Goal: Information Seeking & Learning: Learn about a topic

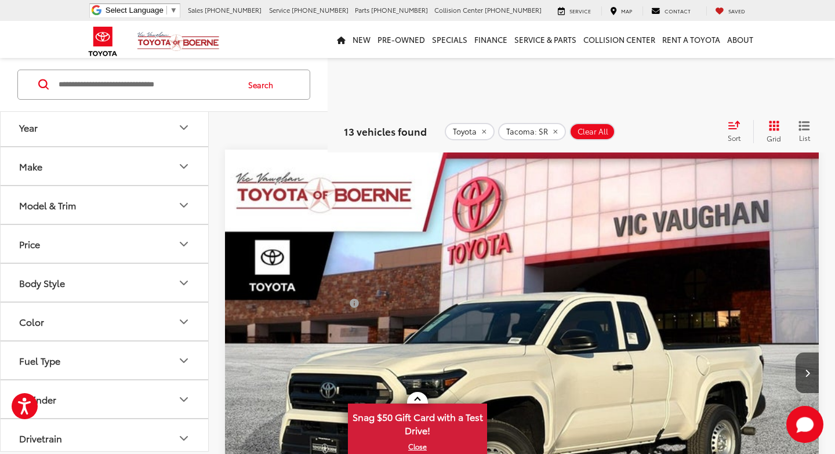
click at [183, 202] on icon "Model & Trim" at bounding box center [184, 205] width 14 height 14
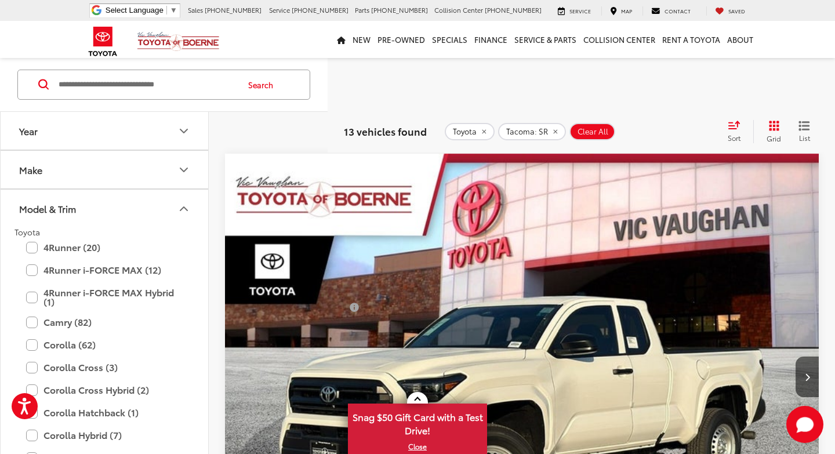
scroll to position [100, 0]
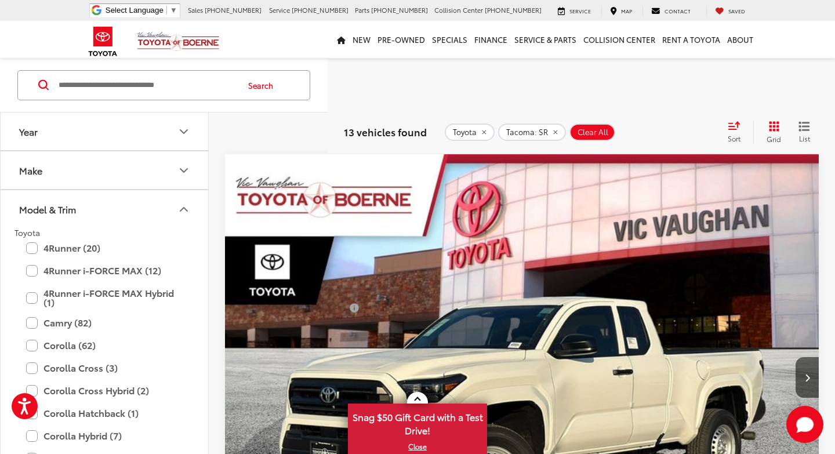
click at [186, 205] on icon "Model & Trim" at bounding box center [184, 209] width 14 height 14
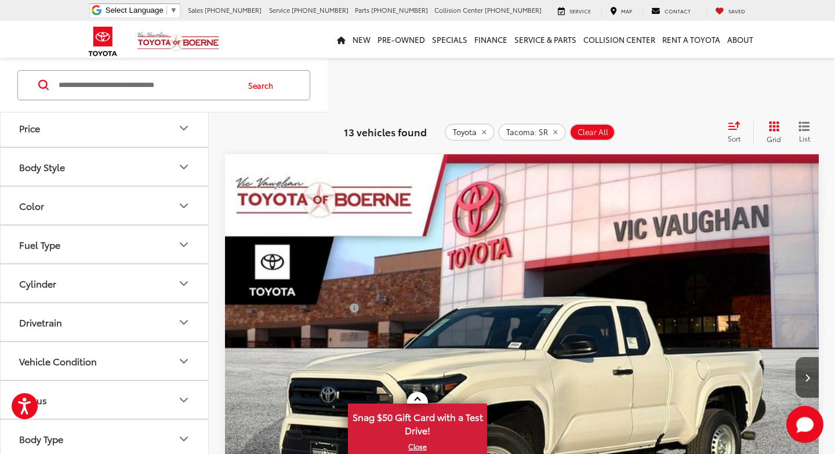
scroll to position [122, 0]
click at [186, 205] on icon "Color" at bounding box center [184, 204] width 14 height 14
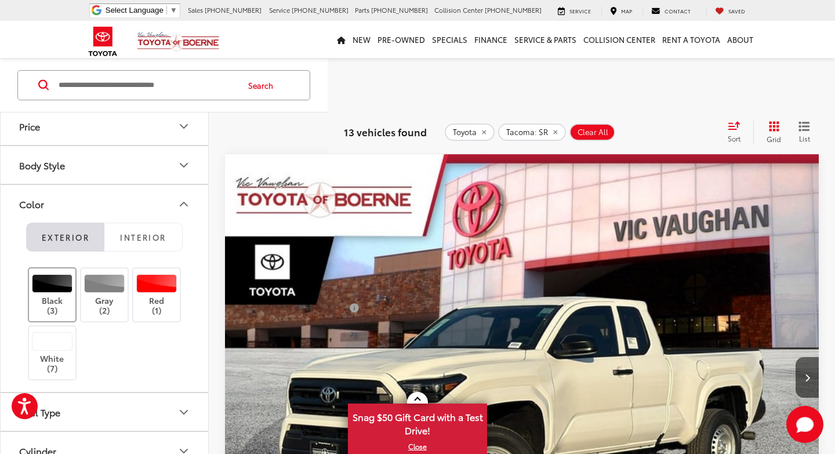
click at [49, 296] on label "Black (3)" at bounding box center [52, 294] width 47 height 41
click at [104, 303] on label "Gray (2)" at bounding box center [104, 294] width 47 height 41
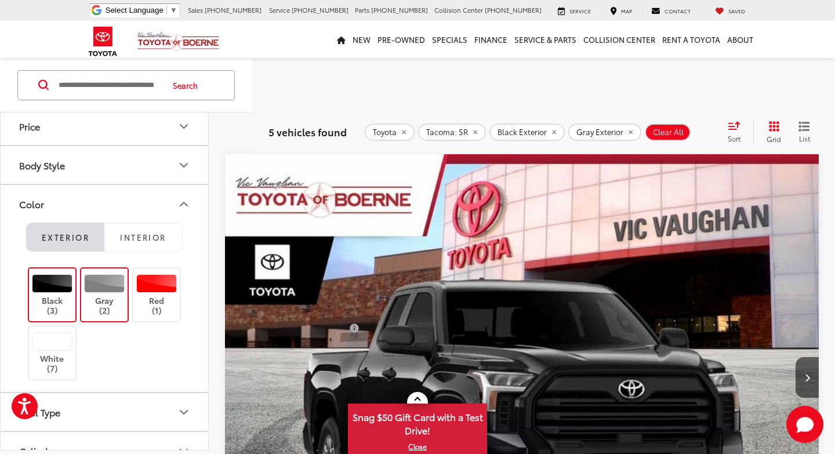
click at [182, 202] on icon "Color" at bounding box center [184, 204] width 14 height 14
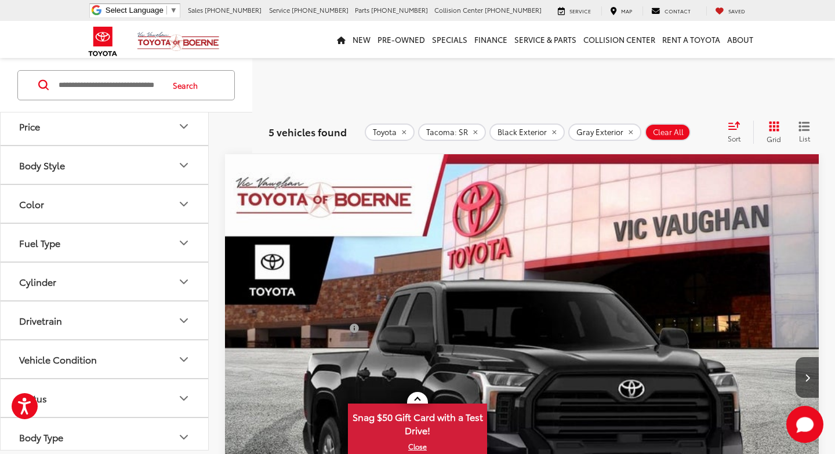
scroll to position [206, 0]
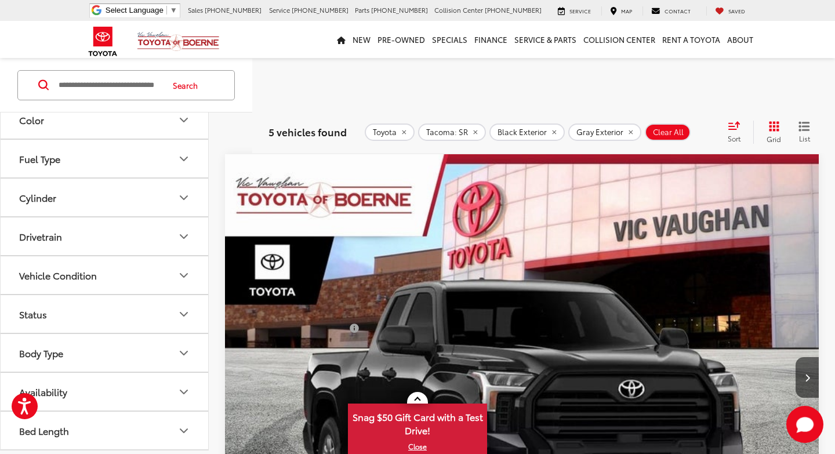
click at [183, 236] on icon "Drivetrain" at bounding box center [184, 237] width 14 height 14
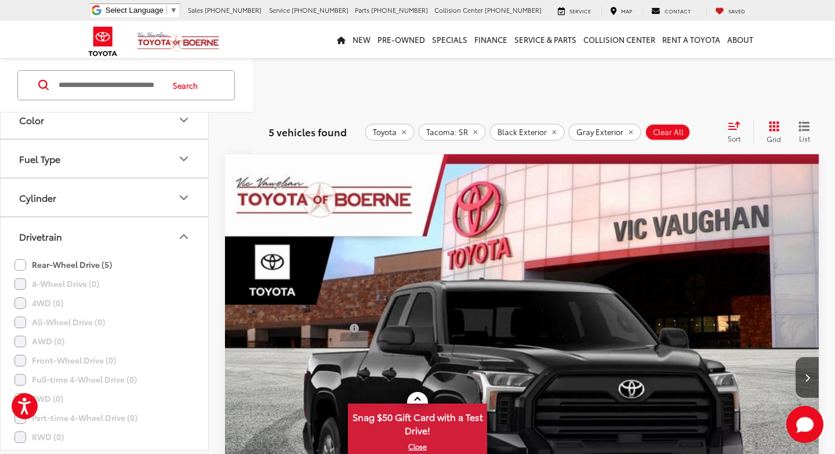
click at [183, 236] on icon "Drivetrain" at bounding box center [184, 237] width 14 height 14
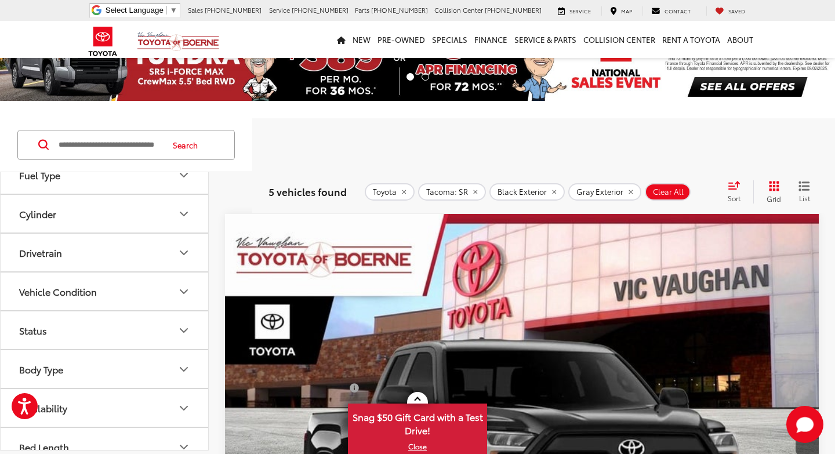
scroll to position [266, 0]
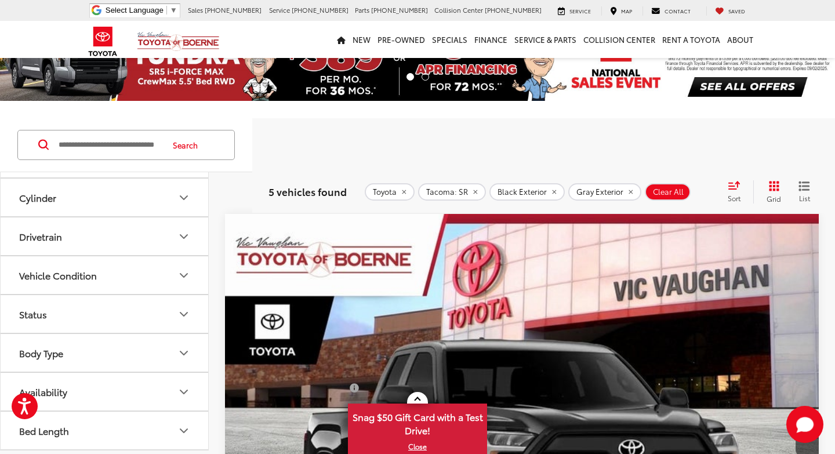
click at [184, 313] on icon "Status" at bounding box center [184, 314] width 14 height 14
click at [184, 313] on icon "Status" at bounding box center [183, 314] width 7 height 3
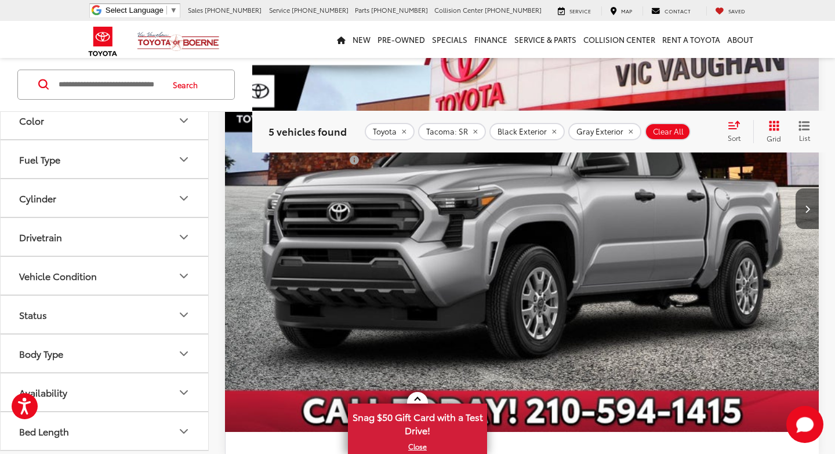
scroll to position [1256, 0]
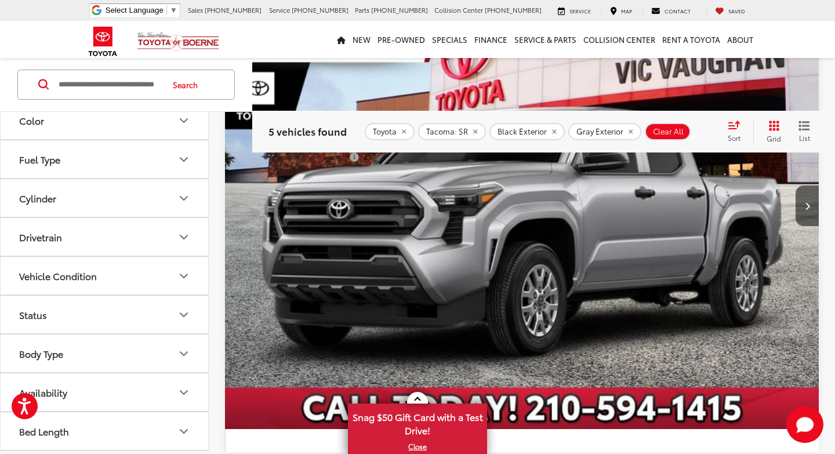
click at [184, 388] on icon "Availability" at bounding box center [184, 393] width 14 height 14
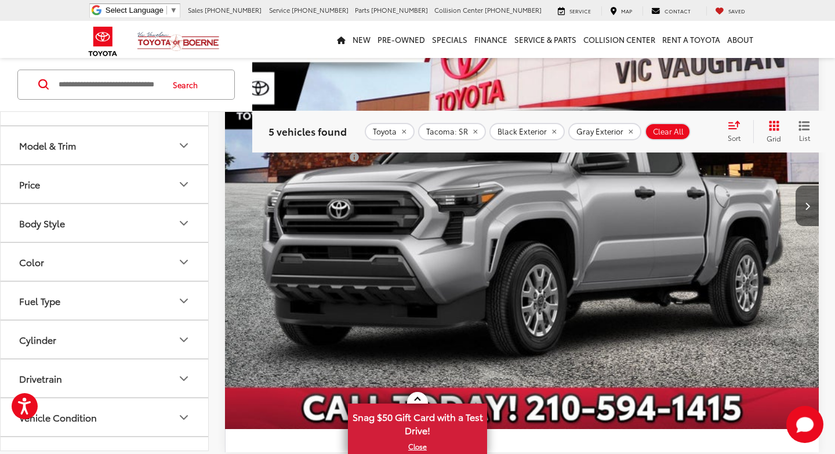
scroll to position [9, 0]
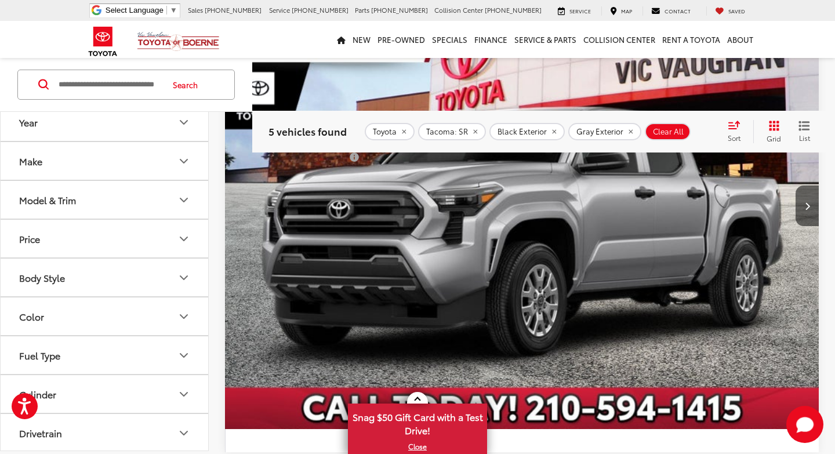
click at [182, 198] on icon "Model & Trim" at bounding box center [184, 200] width 14 height 14
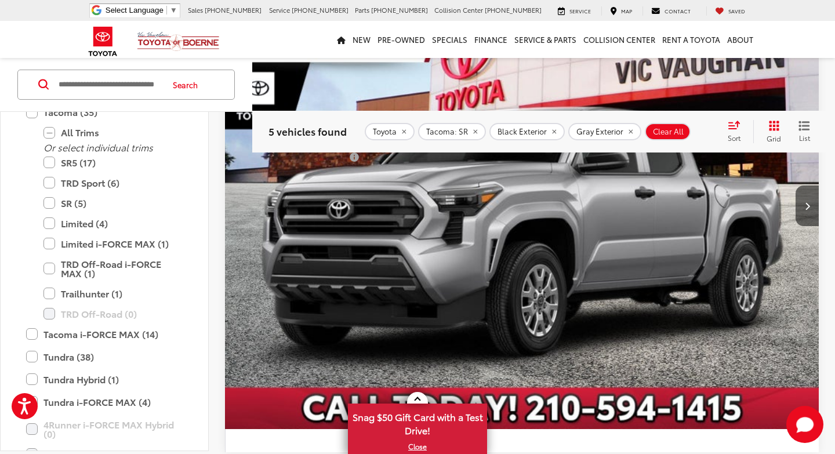
scroll to position [567, 0]
click at [49, 200] on label "SR (5)" at bounding box center [112, 202] width 139 height 20
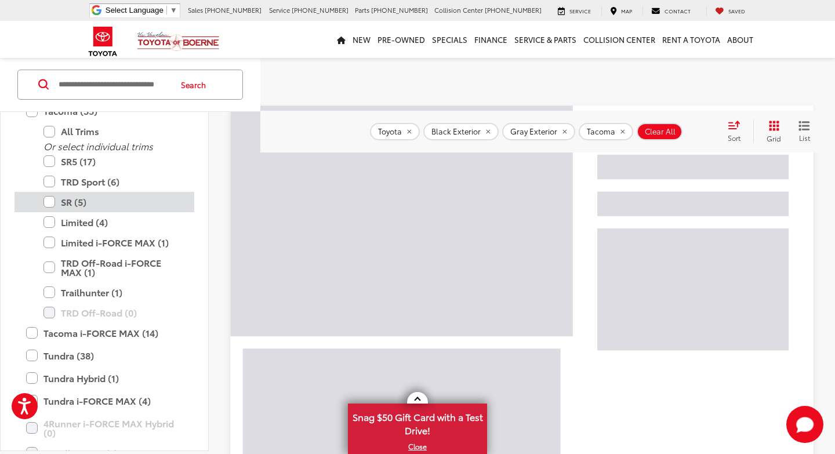
scroll to position [101, 0]
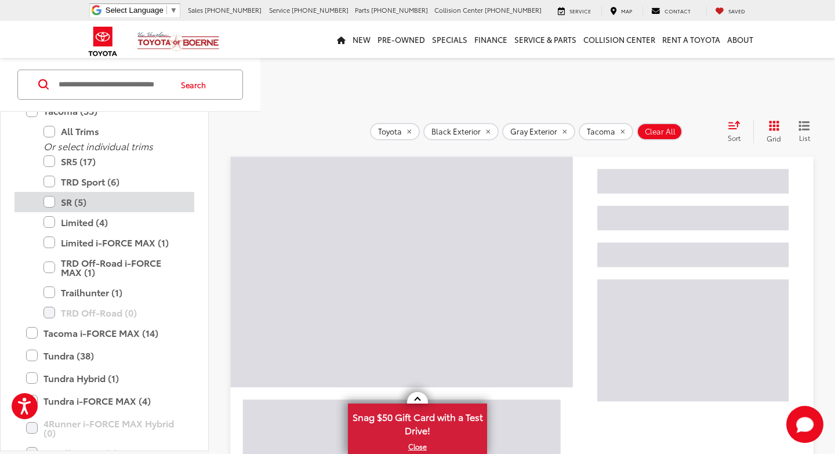
click at [49, 200] on label "SR (5)" at bounding box center [112, 202] width 139 height 20
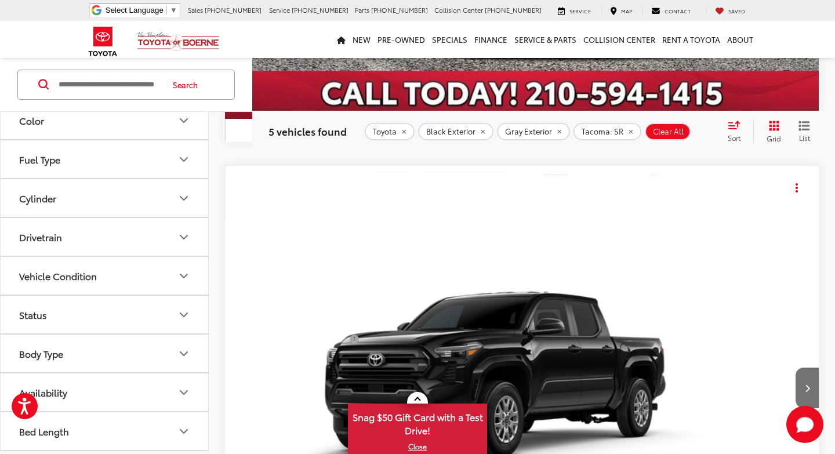
scroll to position [660, 0]
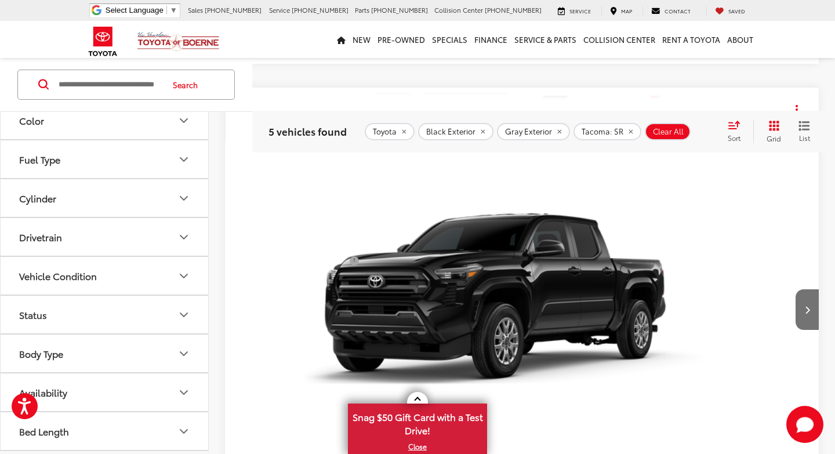
click at [183, 393] on icon "Availability" at bounding box center [183, 391] width 7 height 3
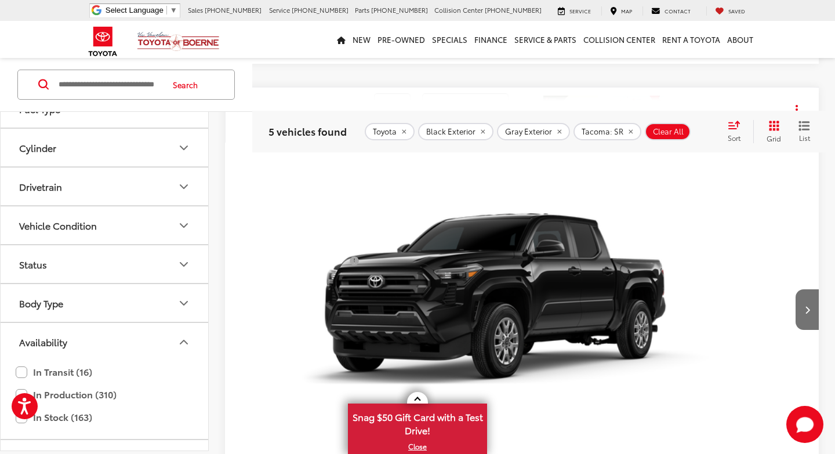
scroll to position [937, 0]
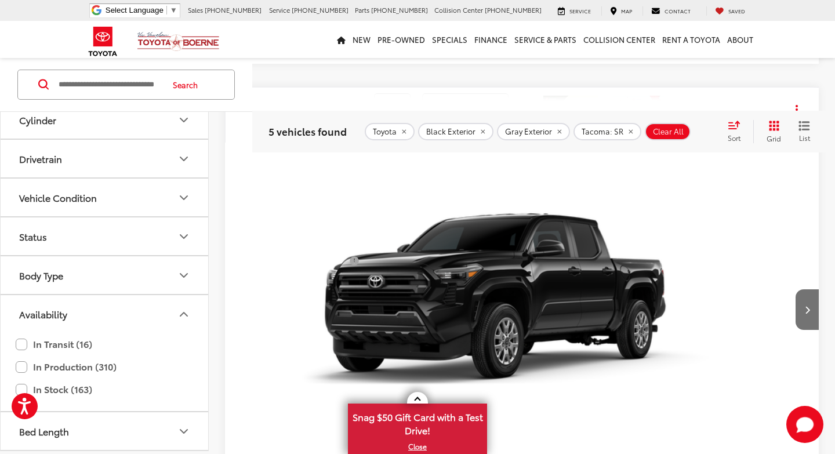
click at [182, 312] on icon "Availability" at bounding box center [184, 314] width 14 height 14
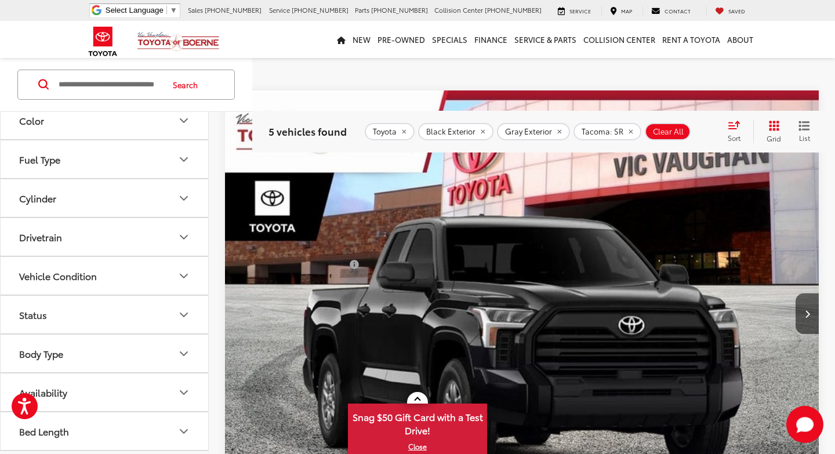
scroll to position [169, 0]
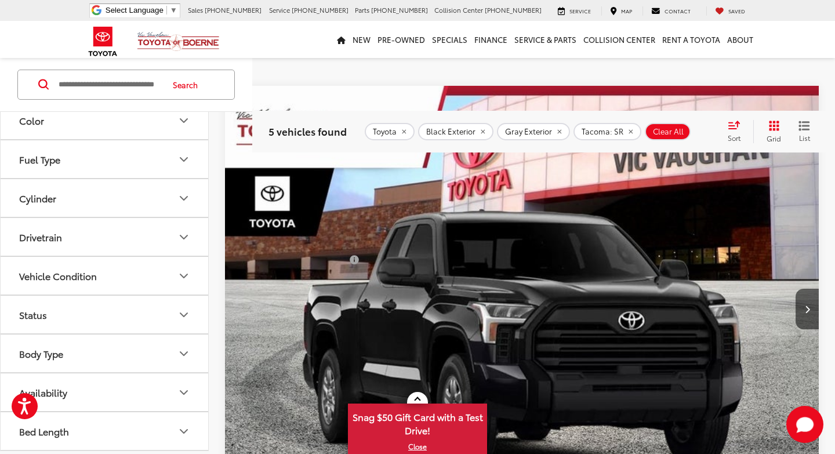
click at [546, 306] on img "2025 Toyota Tacoma SR 0" at bounding box center [522, 309] width 596 height 447
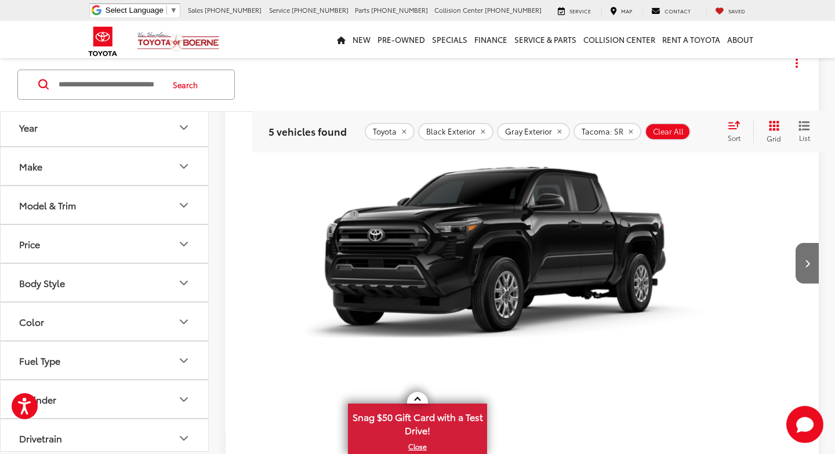
click at [572, 263] on img "2025 Toyota Tacoma SR 0" at bounding box center [522, 264] width 596 height 447
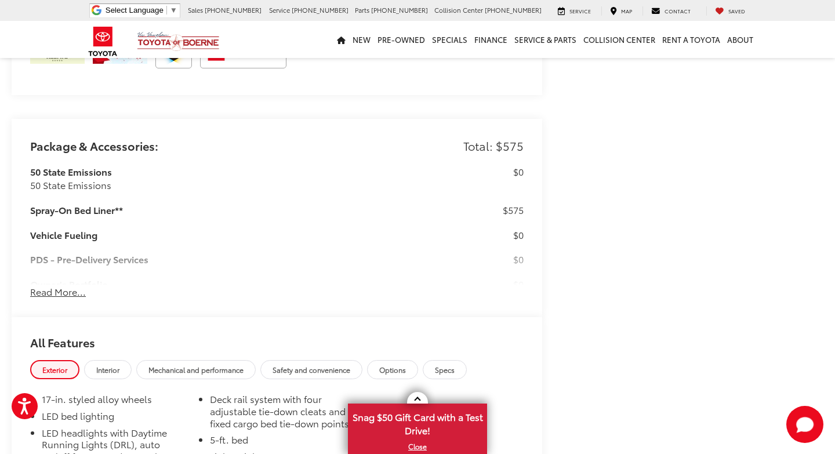
click at [71, 285] on button "Read More..." at bounding box center [58, 291] width 56 height 13
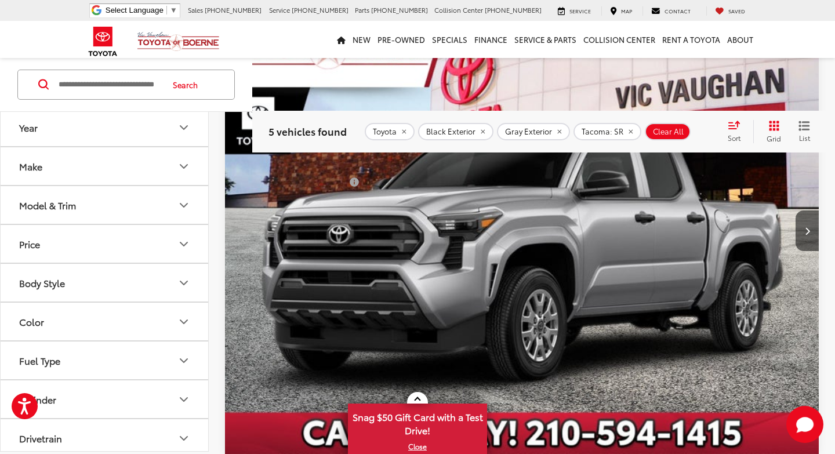
click at [631, 274] on img "2025 Toyota Tacoma SR 0" at bounding box center [522, 231] width 596 height 447
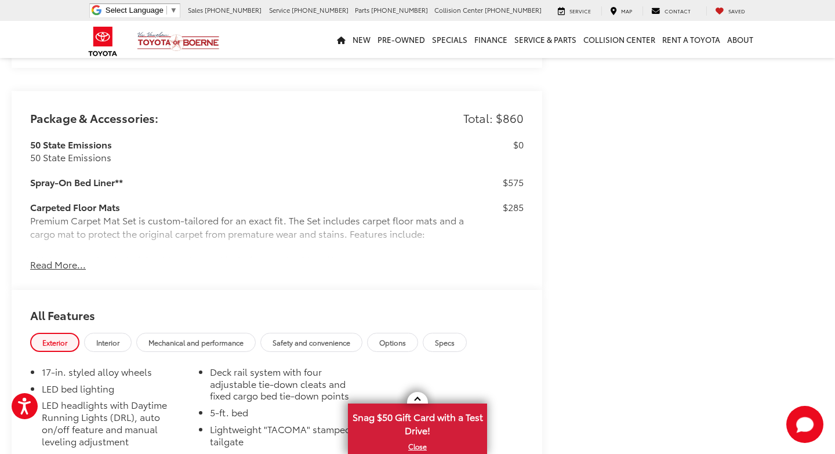
click at [58, 264] on button "Read More..." at bounding box center [58, 264] width 56 height 13
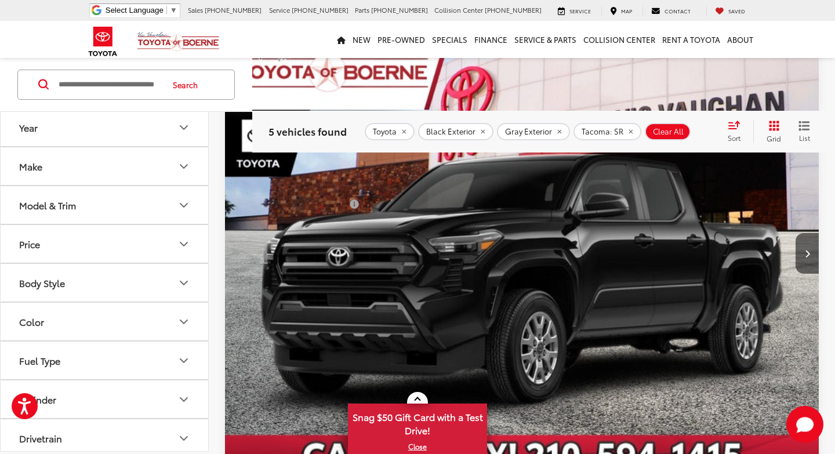
scroll to position [1702, 0]
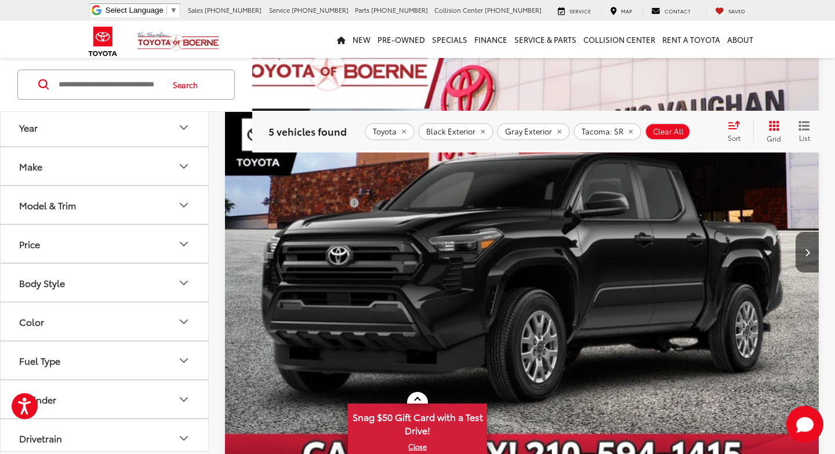
click at [600, 292] on img "2025 Toyota Tacoma SR 0" at bounding box center [522, 253] width 596 height 447
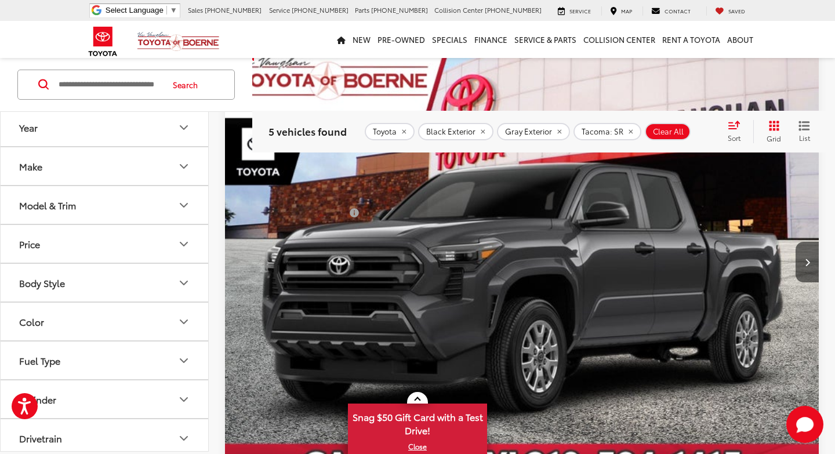
scroll to position [2182, 0]
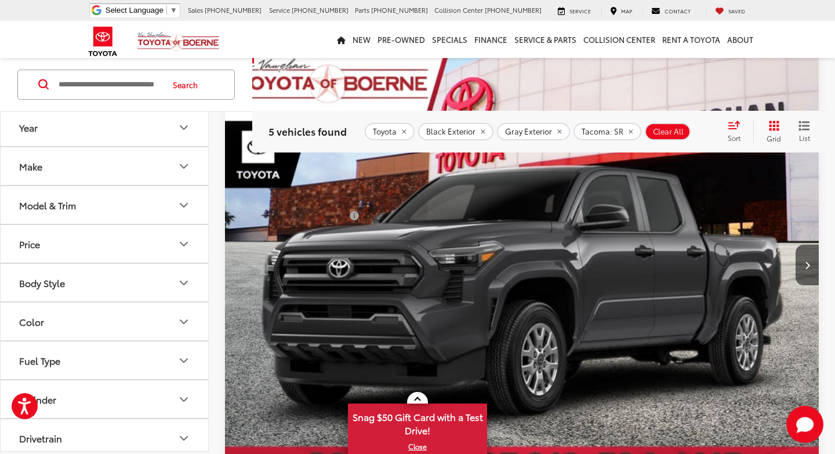
click at [532, 255] on img "2025 Toyota Tacoma SR 0" at bounding box center [522, 265] width 596 height 447
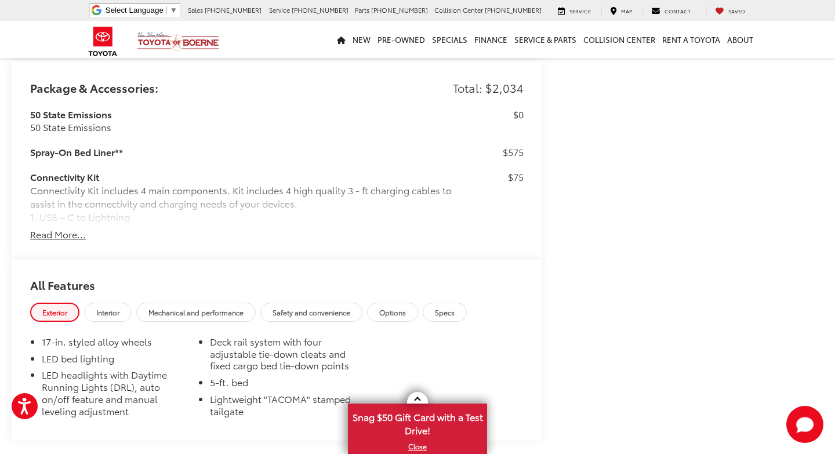
click at [72, 235] on button "Read More..." at bounding box center [58, 234] width 56 height 13
